Goal: Transaction & Acquisition: Purchase product/service

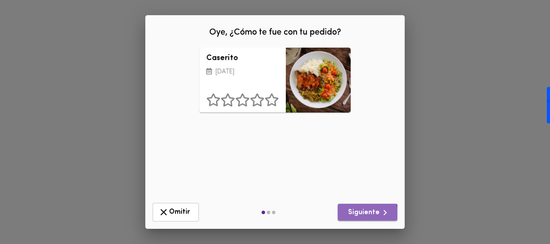
click at [361, 216] on span "Siguiente" at bounding box center [368, 212] width 46 height 11
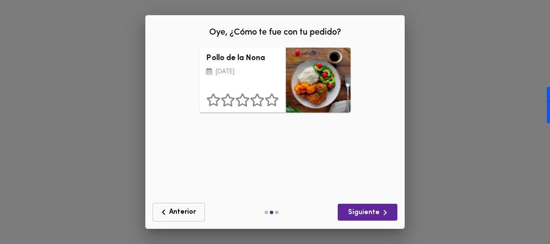
click at [184, 210] on span "Anterior" at bounding box center [178, 212] width 41 height 11
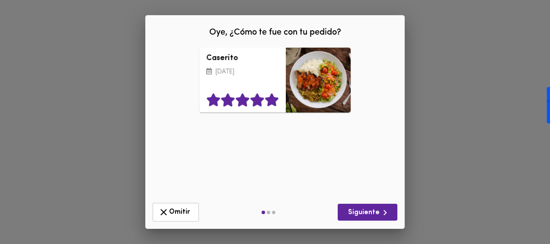
click at [269, 103] on icon at bounding box center [271, 99] width 13 height 13
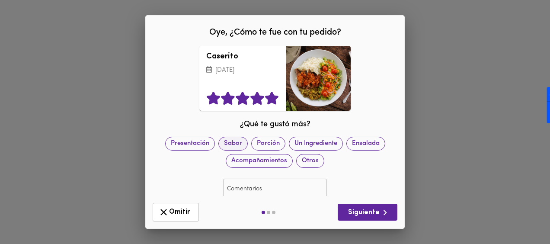
click at [247, 144] on span "Sabor" at bounding box center [233, 143] width 29 height 9
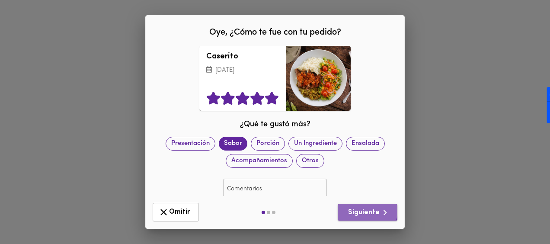
drag, startPoint x: 359, startPoint y: 209, endPoint x: 355, endPoint y: 205, distance: 6.1
click at [359, 209] on span "Siguiente" at bounding box center [368, 212] width 46 height 11
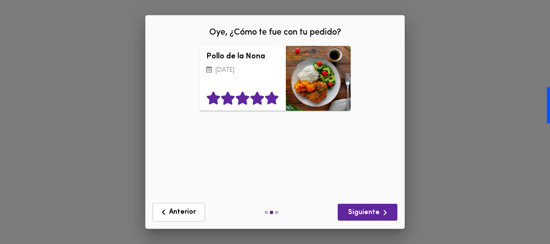
click at [265, 101] on icon at bounding box center [271, 98] width 13 height 13
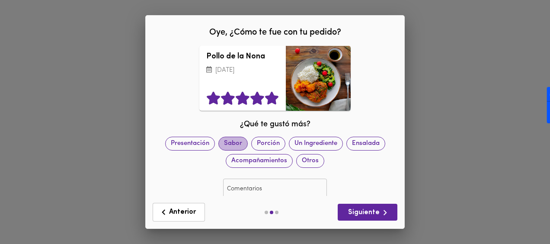
drag, startPoint x: 250, startPoint y: 141, endPoint x: 293, endPoint y: 150, distance: 44.2
click at [247, 142] on span "Sabor" at bounding box center [233, 143] width 29 height 9
click at [362, 214] on span "Siguiente" at bounding box center [368, 212] width 46 height 11
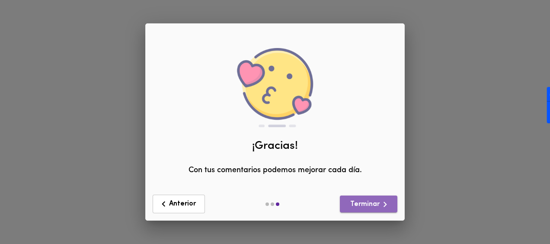
click at [358, 208] on span "Terminar" at bounding box center [369, 204] width 44 height 11
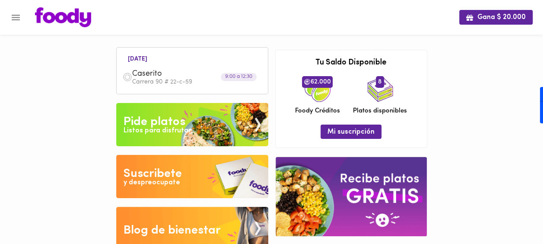
click at [175, 123] on div "Pide platos" at bounding box center [155, 121] width 62 height 17
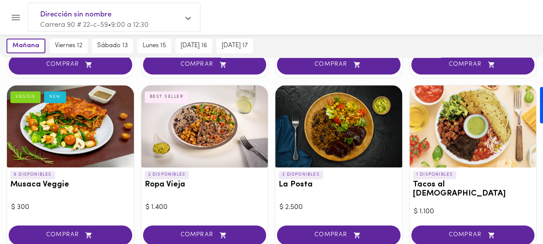
scroll to position [216, 0]
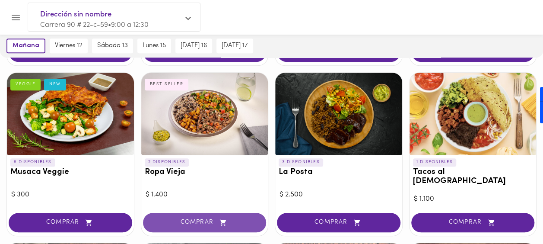
click at [209, 219] on span "COMPRAR" at bounding box center [205, 222] width 102 height 7
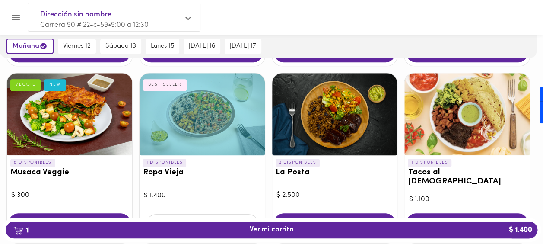
scroll to position [217, 0]
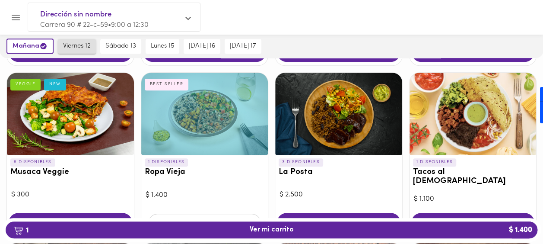
click at [77, 43] on span "viernes 12" at bounding box center [77, 46] width 28 height 8
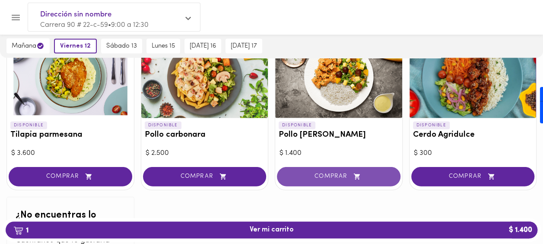
scroll to position [908, 0]
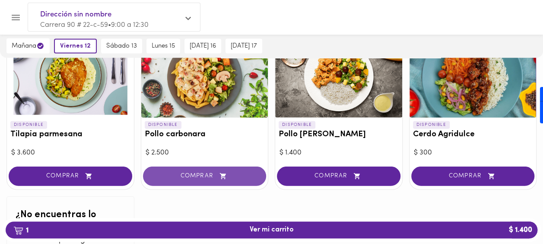
click at [207, 172] on span "COMPRAR" at bounding box center [205, 175] width 102 height 7
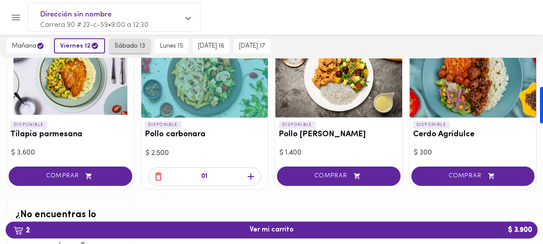
click at [130, 43] on span "sábado 13" at bounding box center [130, 46] width 31 height 8
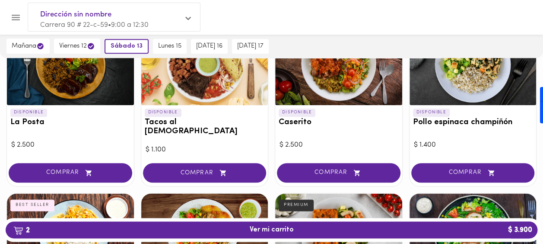
scroll to position [444, 0]
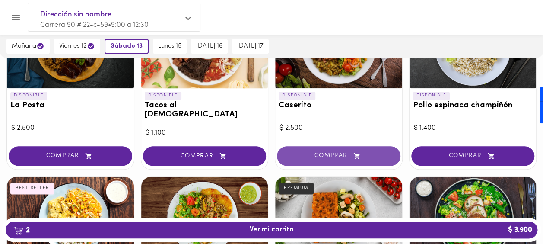
click at [338, 152] on span "COMPRAR" at bounding box center [339, 155] width 102 height 7
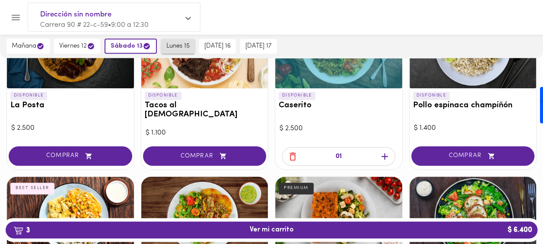
click at [186, 46] on span "lunes 15" at bounding box center [177, 46] width 23 height 8
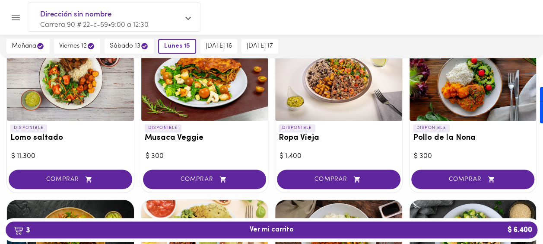
scroll to position [271, 0]
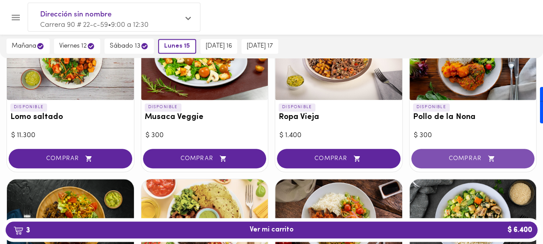
click at [460, 161] on span "COMPRAR" at bounding box center [473, 158] width 102 height 7
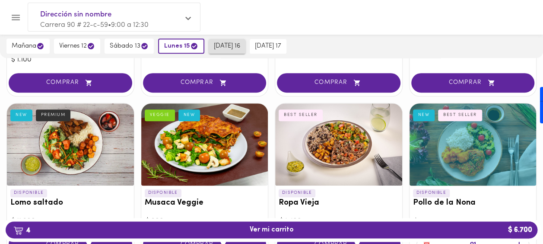
scroll to position [185, 0]
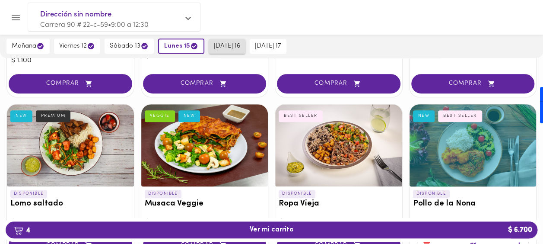
click at [227, 48] on span "[DATE] 16" at bounding box center [227, 46] width 26 height 8
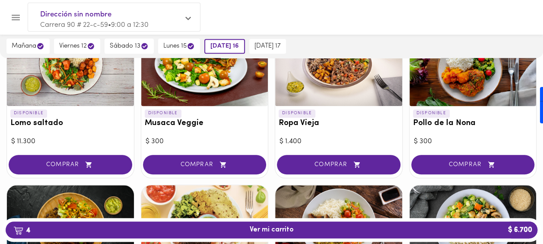
scroll to position [271, 0]
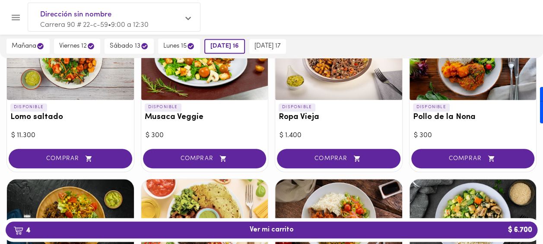
drag, startPoint x: 326, startPoint y: 153, endPoint x: 282, endPoint y: 119, distance: 55.5
click at [326, 153] on button "COMPRAR" at bounding box center [339, 158] width 124 height 19
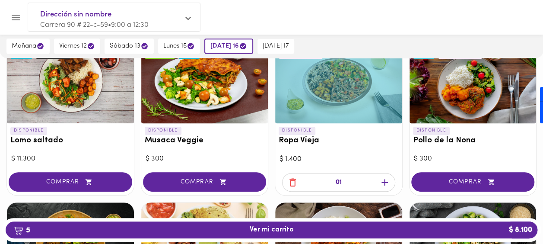
scroll to position [228, 0]
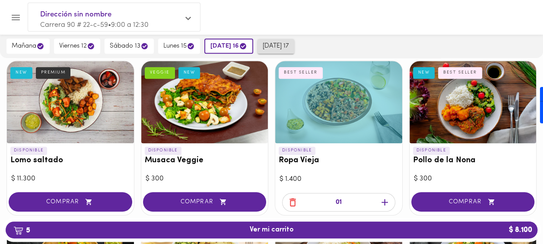
click at [281, 48] on span "[DATE] 17" at bounding box center [276, 46] width 26 height 8
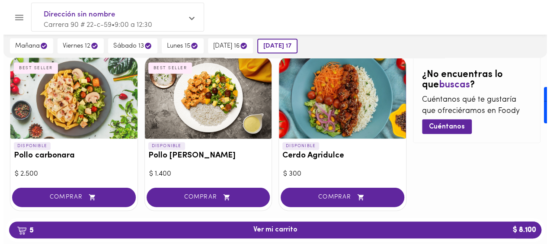
scroll to position [893, 0]
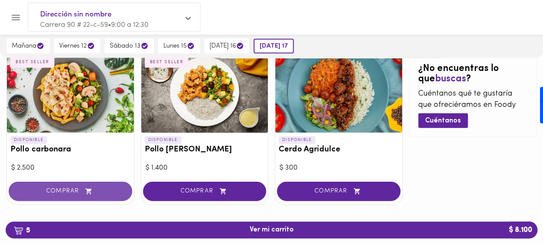
click at [81, 188] on span "COMPRAR" at bounding box center [70, 191] width 102 height 7
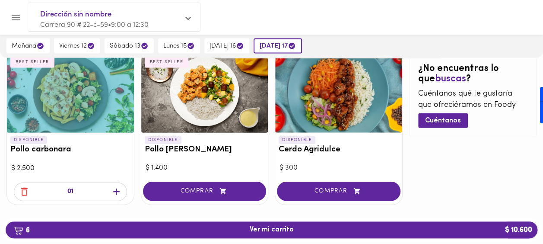
drag, startPoint x: 278, startPoint y: 228, endPoint x: 326, endPoint y: 239, distance: 48.8
click at [279, 228] on span "6 Ver mi carrito $ 10.600" at bounding box center [272, 230] width 44 height 8
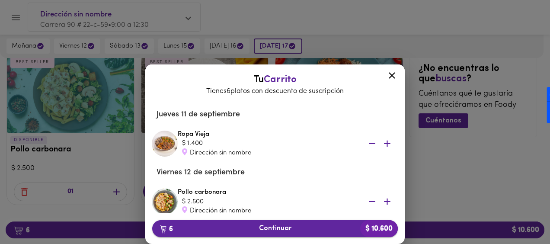
click at [294, 226] on span "6 Continuar $ 10.600" at bounding box center [275, 228] width 232 height 8
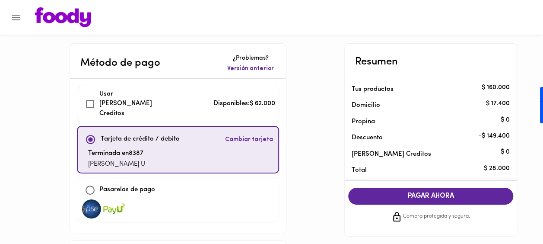
checkbox input "true"
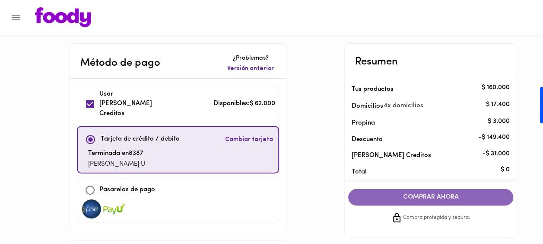
click at [436, 196] on span "COMPRAR AHORA" at bounding box center [431, 197] width 148 height 8
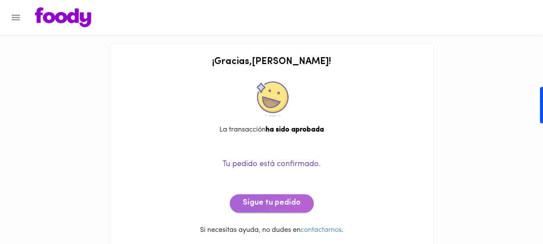
click at [274, 201] on span "Sigue tu pedido" at bounding box center [272, 203] width 58 height 10
